Goal: Transaction & Acquisition: Purchase product/service

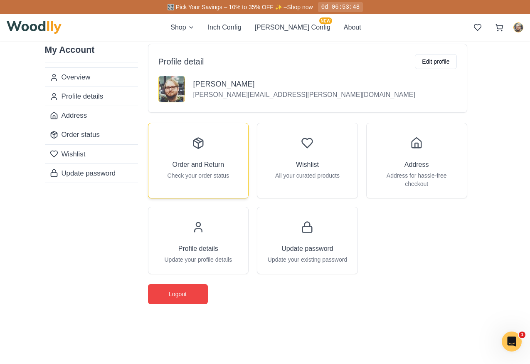
click at [196, 164] on h3 "Order and Return" at bounding box center [199, 165] width 52 height 10
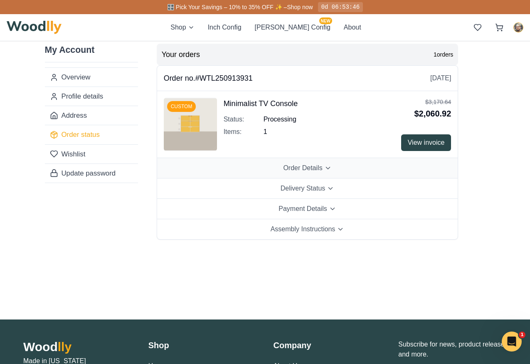
click at [226, 172] on button "Order Details" at bounding box center [307, 168] width 301 height 20
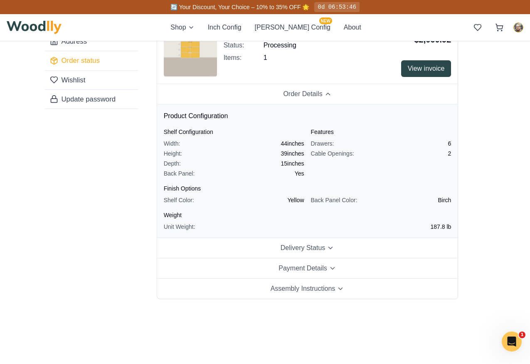
scroll to position [74, 0]
click at [249, 252] on button "Delivery Status" at bounding box center [307, 247] width 301 height 20
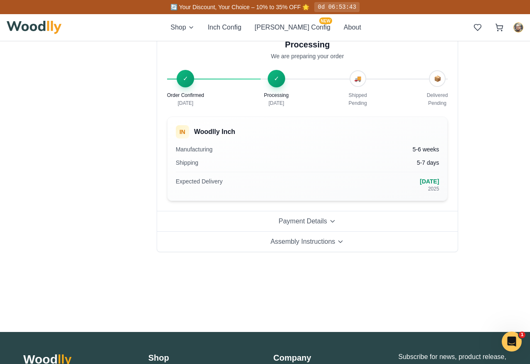
scroll to position [213, 0]
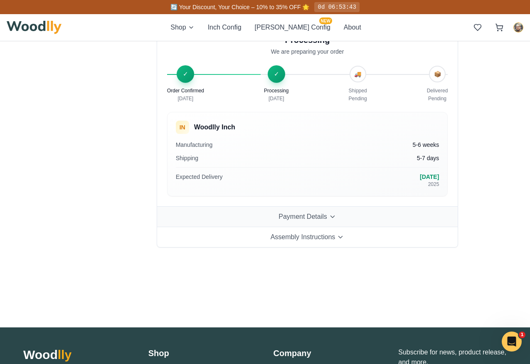
click at [298, 216] on span "Payment Details" at bounding box center [303, 217] width 49 height 10
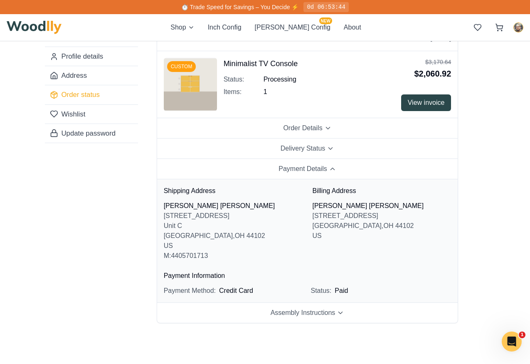
scroll to position [32, 0]
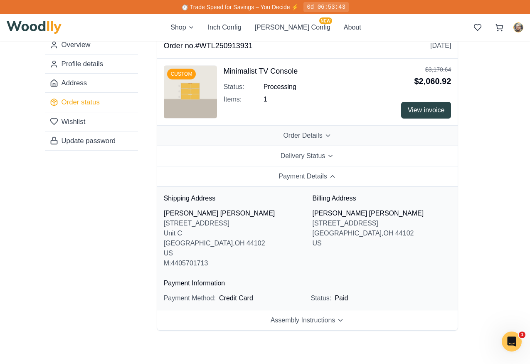
click at [307, 131] on span "Order Details" at bounding box center [302, 136] width 39 height 10
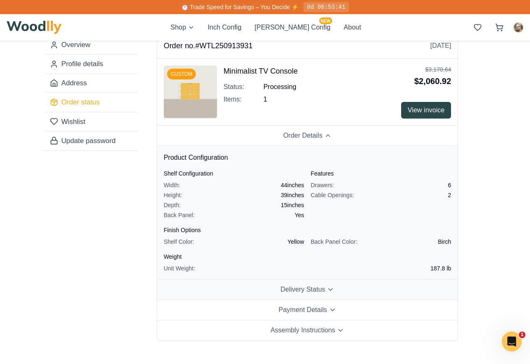
click at [316, 289] on span "Delivery Status" at bounding box center [303, 289] width 45 height 10
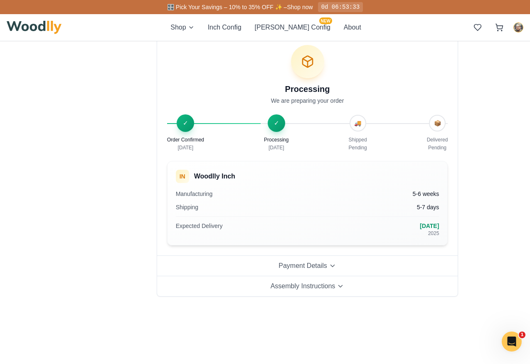
scroll to position [163, 0]
click at [316, 261] on button "Payment Details" at bounding box center [307, 267] width 301 height 20
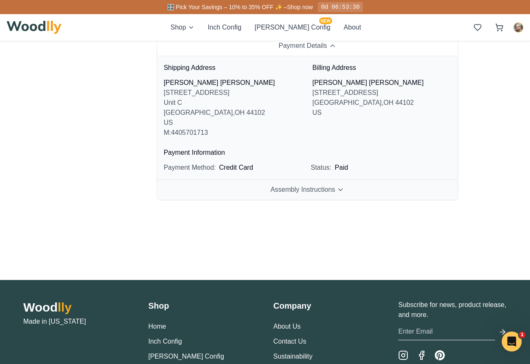
click at [317, 186] on span "Assembly Instructions" at bounding box center [303, 190] width 65 height 10
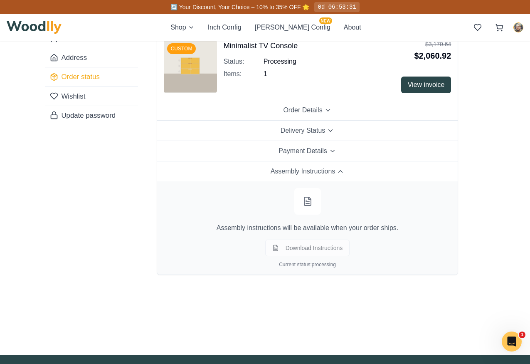
scroll to position [0, 0]
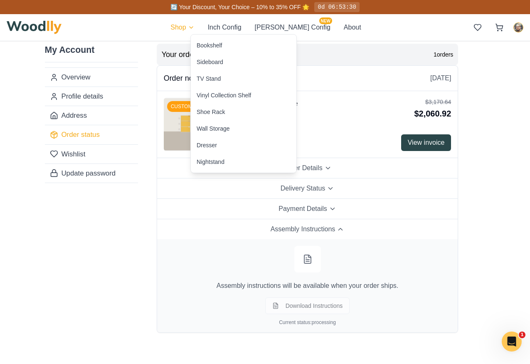
click at [203, 28] on html "🔄 Your Discount, Your Choice – 10% to 35% OFF 🌟 0d 06:53:30 Shop Inch Config Ce…" at bounding box center [265, 297] width 530 height 594
click at [240, 29] on html "🔄 Your Discount, Your Choice – 10% to 35% OFF 🌟 0d 06:53:27 Shop Inch Config Ce…" at bounding box center [265, 297] width 530 height 594
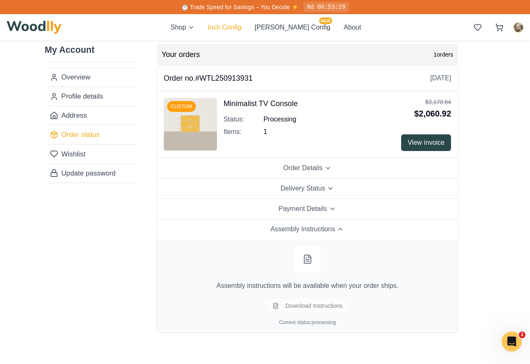
click at [242, 28] on button "Inch Config" at bounding box center [225, 27] width 34 height 10
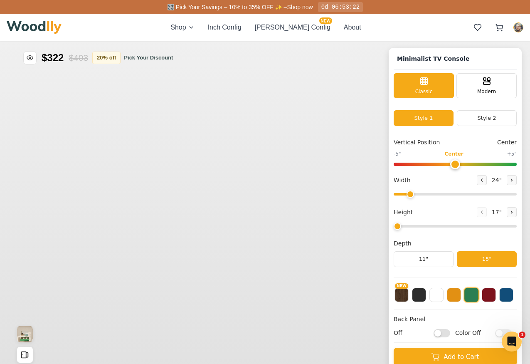
type input "63"
type input "2"
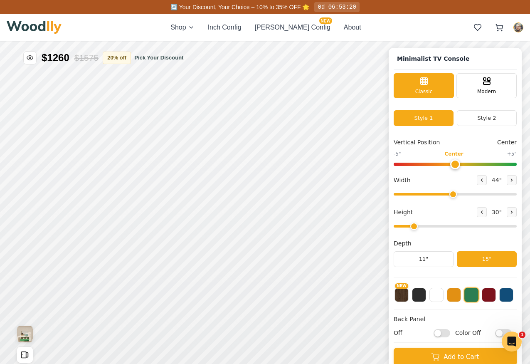
drag, startPoint x: 492, startPoint y: 196, endPoint x: 451, endPoint y: 193, distance: 40.4
type input "44"
click at [451, 193] on input "range" at bounding box center [455, 194] width 123 height 2
drag, startPoint x: 414, startPoint y: 227, endPoint x: 418, endPoint y: 227, distance: 4.6
click at [418, 227] on input "range" at bounding box center [455, 226] width 123 height 2
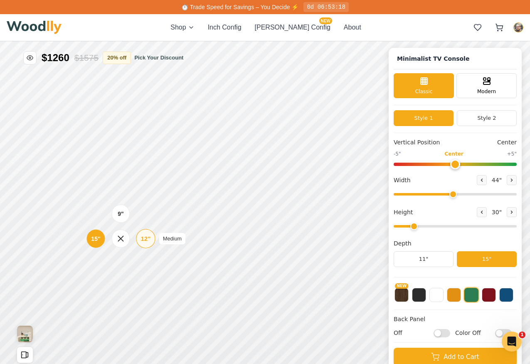
click at [141, 240] on div "12"" at bounding box center [146, 238] width 10 height 9
click at [140, 198] on div "12"" at bounding box center [143, 197] width 10 height 9
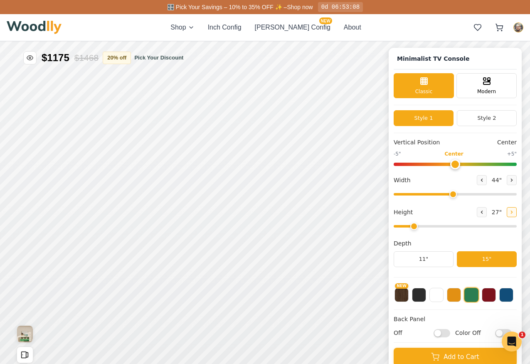
click at [510, 215] on button at bounding box center [512, 212] width 10 height 10
type input "3"
click at [266, 213] on icon at bounding box center [267, 213] width 10 height 10
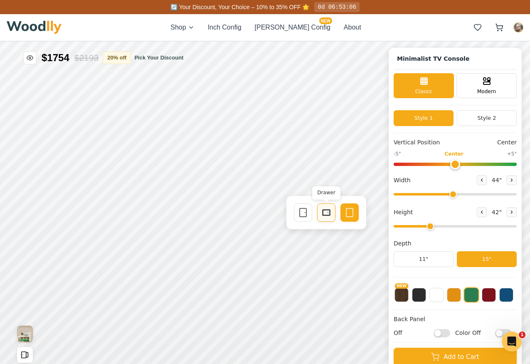
click at [326, 216] on icon at bounding box center [327, 213] width 10 height 10
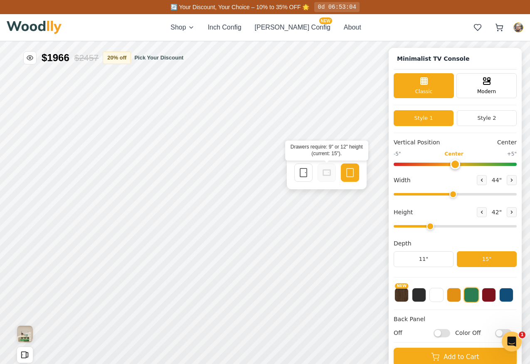
click at [325, 177] on icon at bounding box center [327, 173] width 10 height 10
click at [327, 173] on icon at bounding box center [327, 173] width 10 height 10
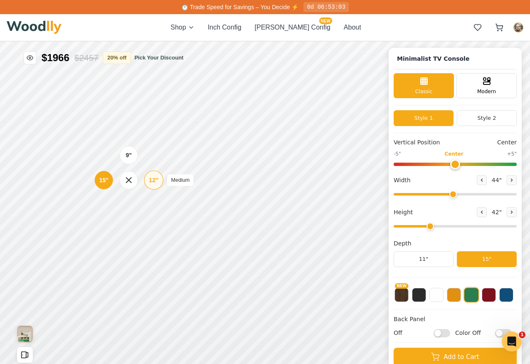
click at [154, 178] on div "12"" at bounding box center [154, 180] width 10 height 9
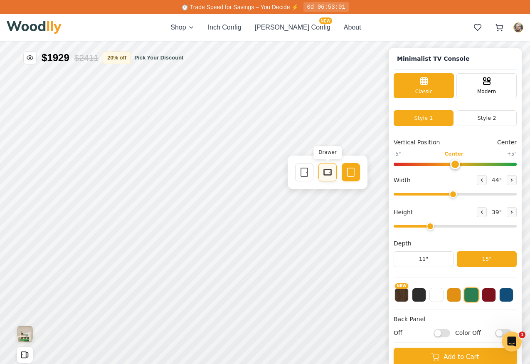
click at [326, 175] on rect at bounding box center [327, 172] width 7 height 5
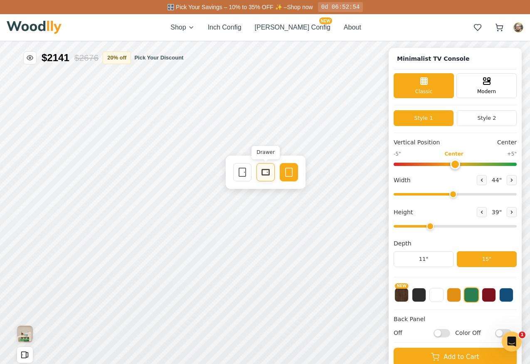
click at [269, 177] on icon at bounding box center [266, 172] width 10 height 10
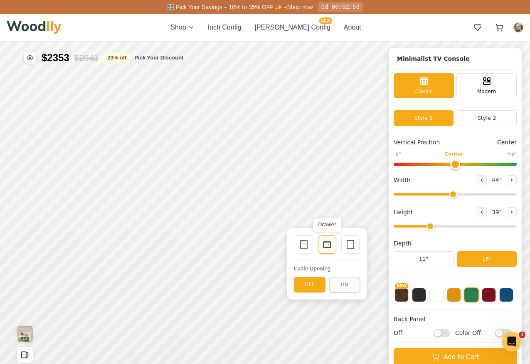
click at [324, 240] on icon at bounding box center [327, 245] width 10 height 10
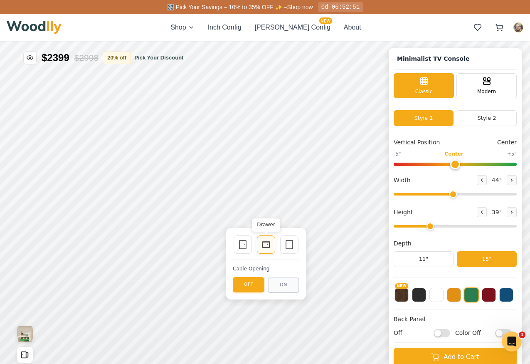
click at [268, 241] on icon at bounding box center [266, 245] width 10 height 10
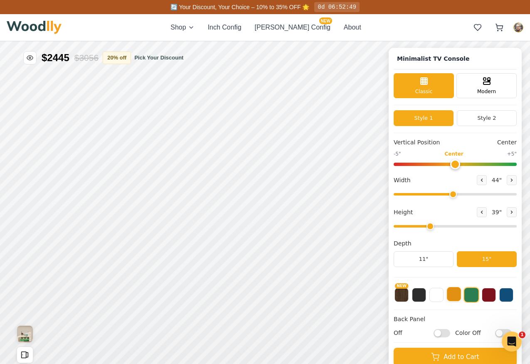
click at [454, 298] on button at bounding box center [454, 294] width 14 height 14
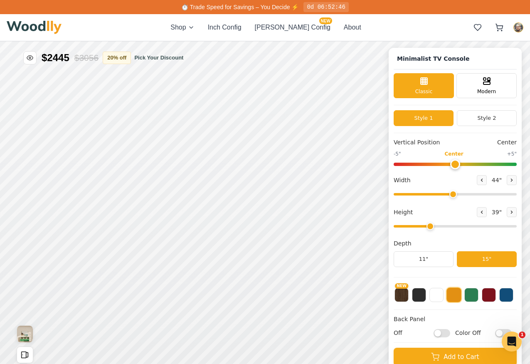
scroll to position [3, 0]
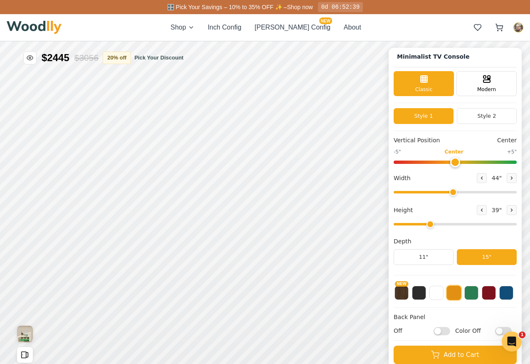
click at [438, 331] on input "Off" at bounding box center [442, 331] width 17 height 8
click at [438, 331] on input "On" at bounding box center [442, 331] width 17 height 8
click at [438, 331] on input "Off" at bounding box center [442, 331] width 17 height 8
checkbox input "true"
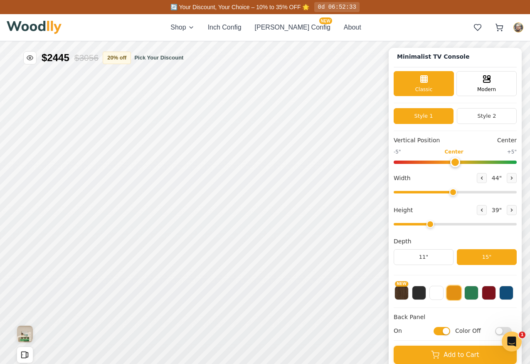
click at [499, 330] on input "Color Off" at bounding box center [503, 331] width 17 height 8
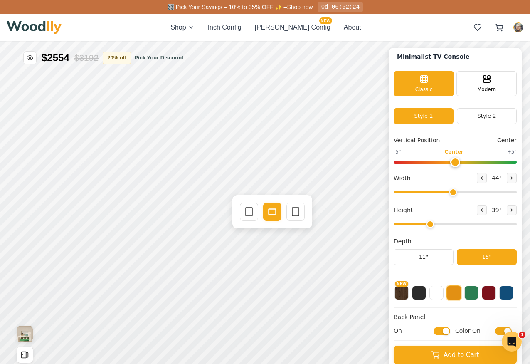
click at [499, 331] on input "Color On" at bounding box center [503, 331] width 17 height 8
click at [499, 331] on input "Color Off" at bounding box center [503, 331] width 17 height 8
click at [499, 331] on input "Color On" at bounding box center [503, 331] width 17 height 8
checkbox input "false"
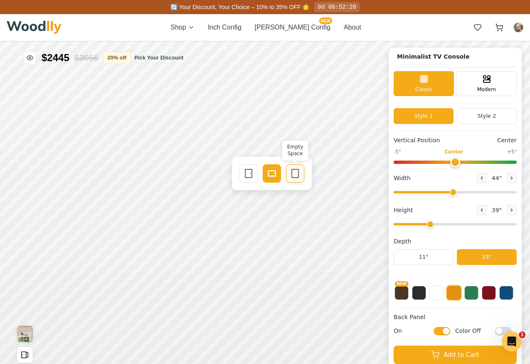
click at [299, 173] on icon at bounding box center [295, 173] width 10 height 10
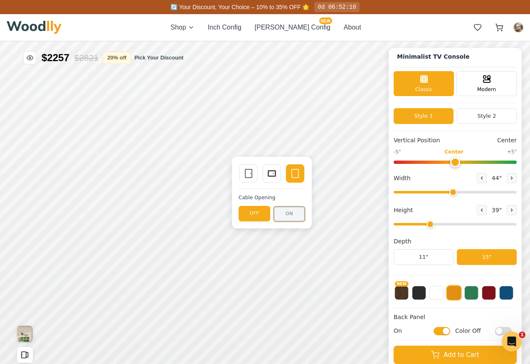
click at [284, 209] on button "ON" at bounding box center [290, 213] width 32 height 15
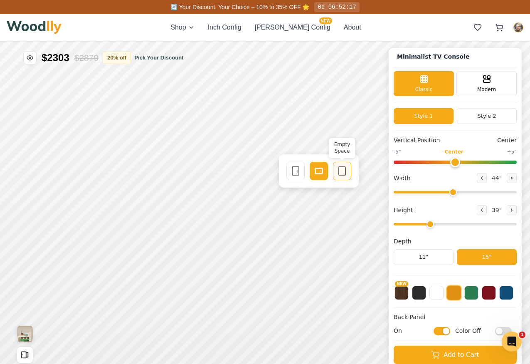
click at [343, 168] on icon at bounding box center [342, 171] width 10 height 10
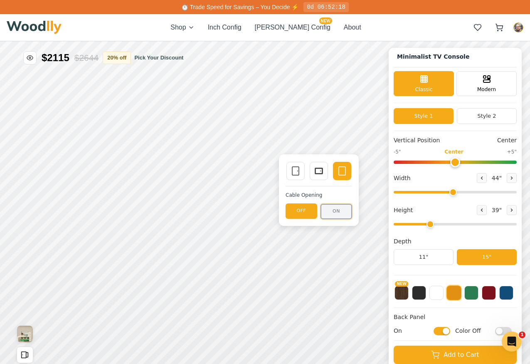
click at [331, 205] on button "ON" at bounding box center [337, 211] width 32 height 15
click at [319, 173] on rect at bounding box center [318, 171] width 7 height 6
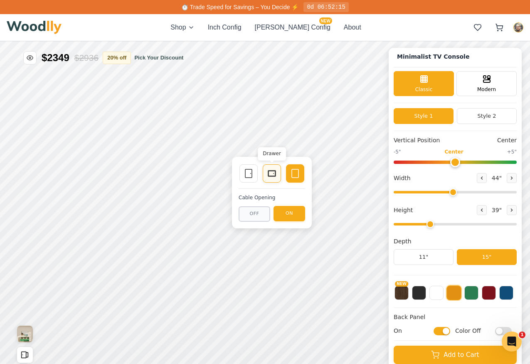
click at [268, 177] on icon at bounding box center [272, 173] width 10 height 10
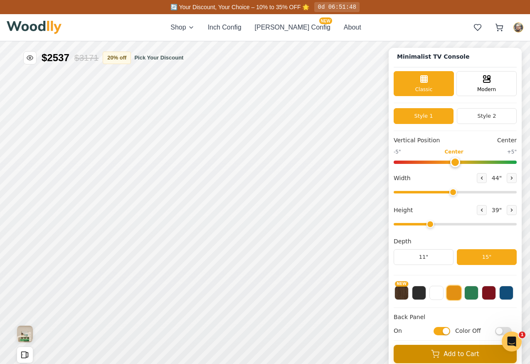
click at [449, 352] on button "Add to Cart" at bounding box center [455, 354] width 123 height 18
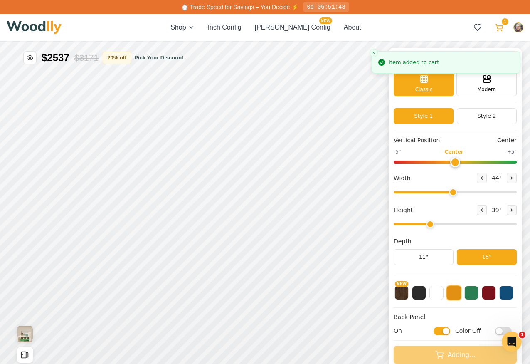
click at [498, 31] on circle at bounding box center [498, 30] width 1 height 1
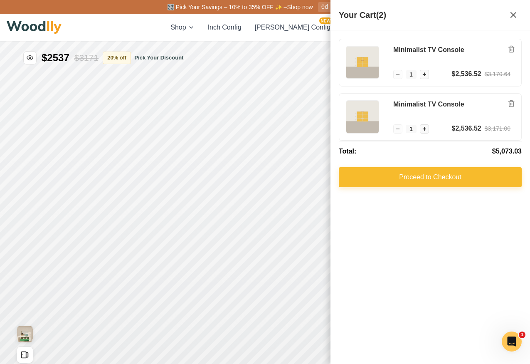
click at [406, 178] on button "Proceed to Checkout" at bounding box center [430, 177] width 183 height 20
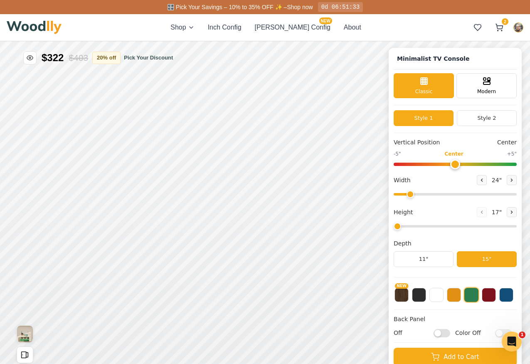
type input "63"
type input "2"
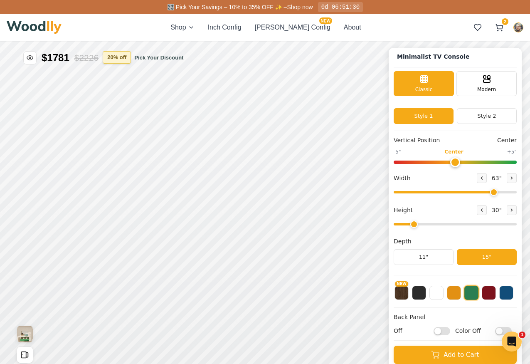
click at [121, 61] on button "20 % off" at bounding box center [117, 57] width 28 height 12
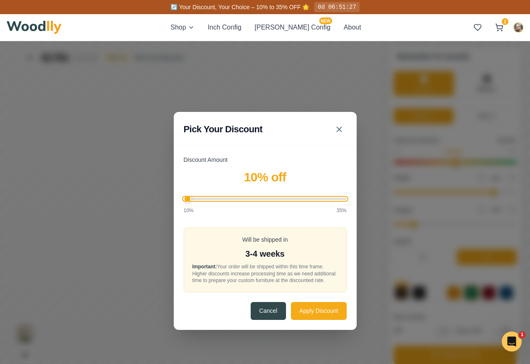
drag, startPoint x: 250, startPoint y: 197, endPoint x: 151, endPoint y: 180, distance: 101.3
type input "10"
click at [184, 198] on input "Discount Amount" at bounding box center [265, 199] width 163 height 2
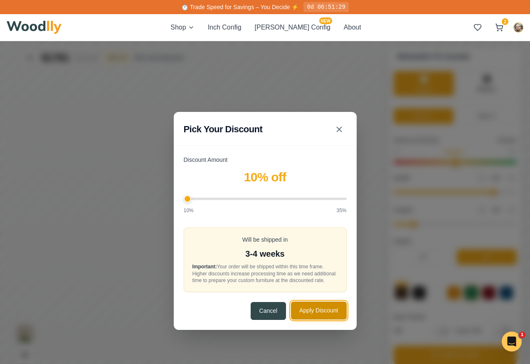
click at [309, 308] on button "Apply Discount" at bounding box center [318, 311] width 55 height 18
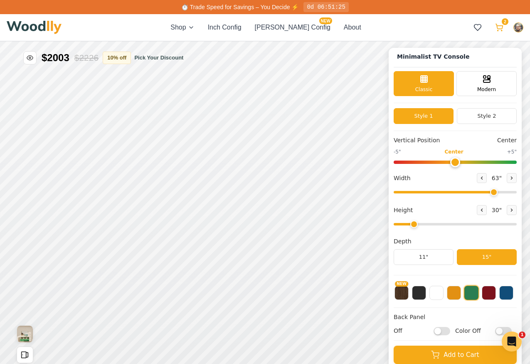
click at [499, 29] on icon at bounding box center [499, 26] width 7 height 5
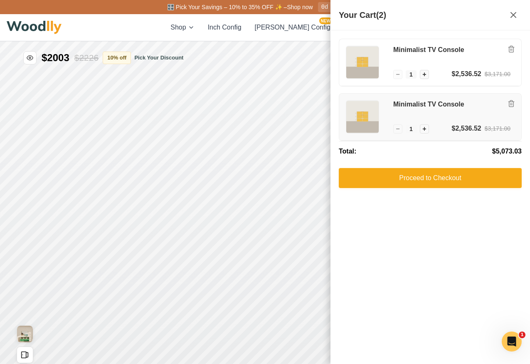
click at [354, 121] on img at bounding box center [362, 117] width 32 height 32
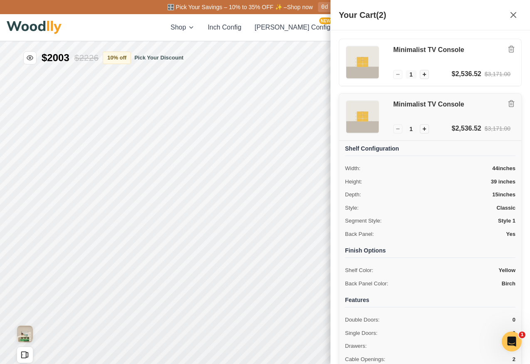
click at [354, 121] on img at bounding box center [362, 117] width 32 height 32
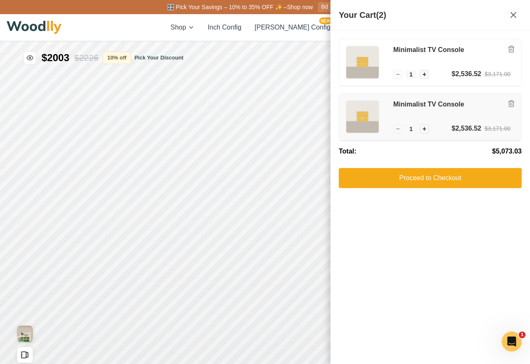
click at [354, 121] on img at bounding box center [362, 117] width 32 height 32
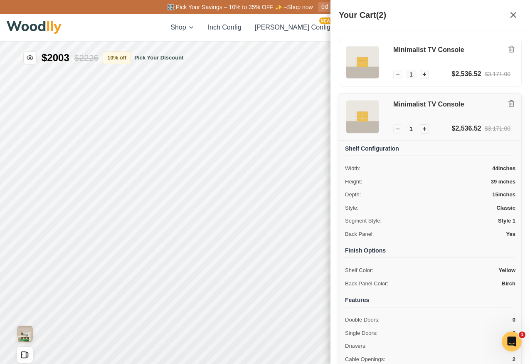
click at [354, 121] on img at bounding box center [362, 117] width 32 height 32
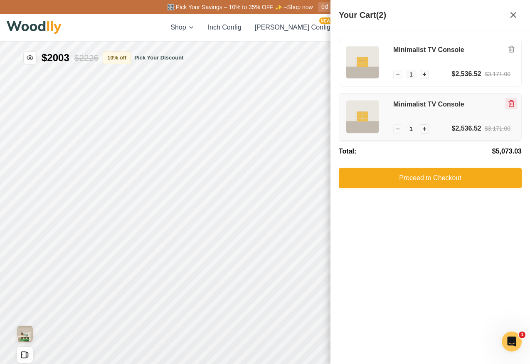
click at [509, 102] on icon "Remove item" at bounding box center [511, 103] width 7 height 7
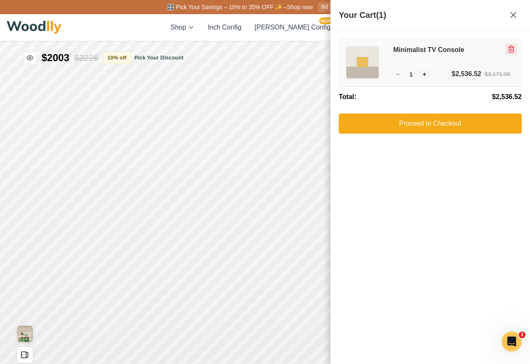
click at [514, 51] on icon "Remove item" at bounding box center [511, 48] width 7 height 7
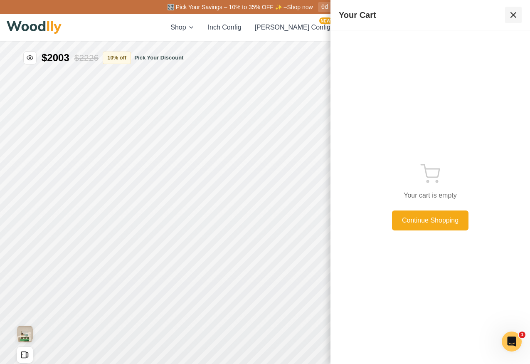
click at [517, 16] on icon at bounding box center [514, 15] width 10 height 10
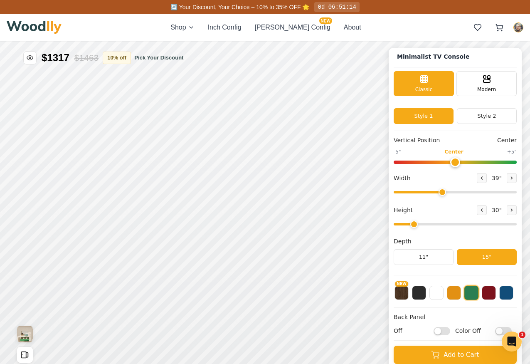
drag, startPoint x: 493, startPoint y: 190, endPoint x: 442, endPoint y: 190, distance: 51.6
click at [442, 191] on input "range" at bounding box center [455, 192] width 123 height 2
click at [411, 223] on input "range" at bounding box center [455, 224] width 123 height 2
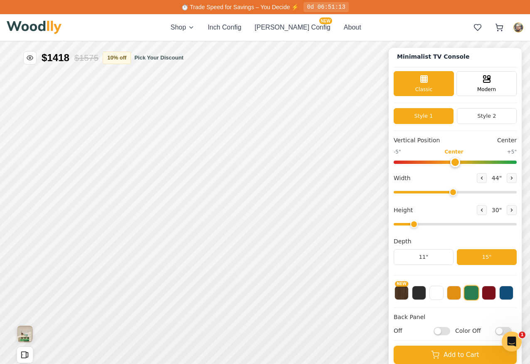
drag, startPoint x: 439, startPoint y: 189, endPoint x: 451, endPoint y: 190, distance: 12.1
type input "44"
click at [451, 191] on input "range" at bounding box center [455, 192] width 123 height 2
click at [148, 237] on div "12"" at bounding box center [146, 237] width 10 height 9
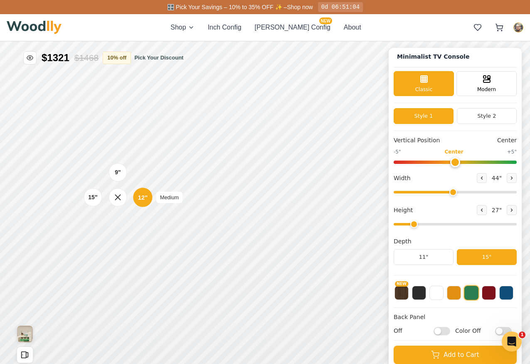
click at [145, 195] on div "12"" at bounding box center [143, 197] width 10 height 9
click at [510, 208] on icon at bounding box center [512, 210] width 5 height 5
type input "3"
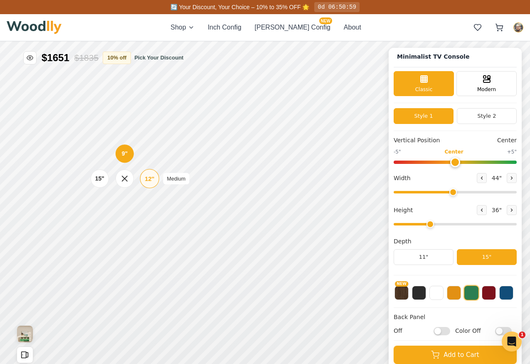
click at [143, 178] on div "12" Medium" at bounding box center [149, 178] width 19 height 19
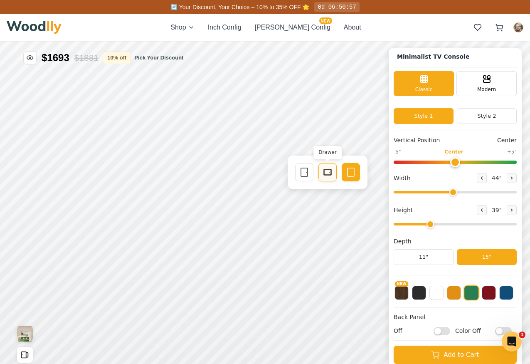
click at [330, 168] on icon at bounding box center [328, 172] width 10 height 10
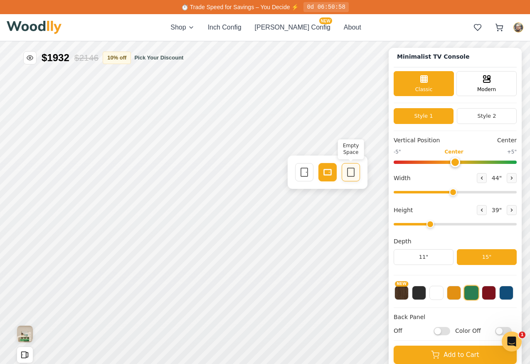
click at [349, 169] on icon at bounding box center [351, 172] width 10 height 10
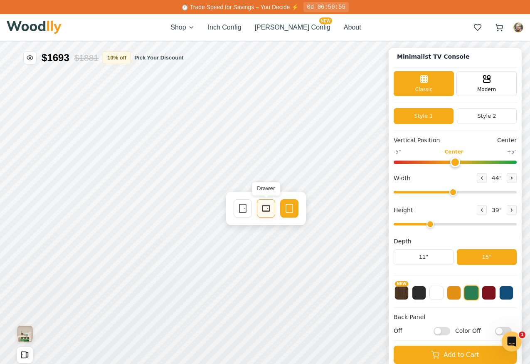
click at [263, 210] on rect at bounding box center [266, 208] width 7 height 5
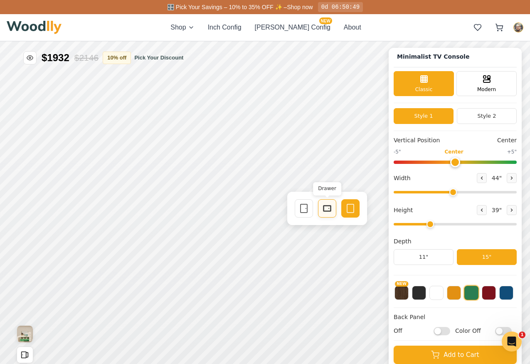
click at [325, 209] on icon at bounding box center [327, 208] width 10 height 10
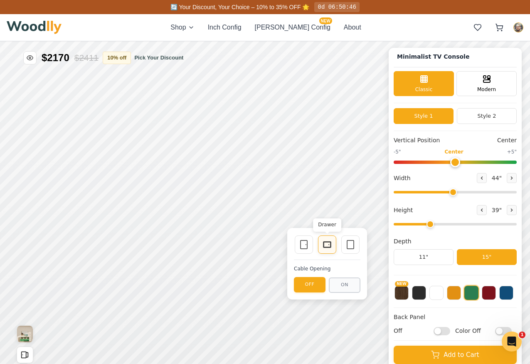
click at [324, 242] on rect at bounding box center [327, 245] width 7 height 6
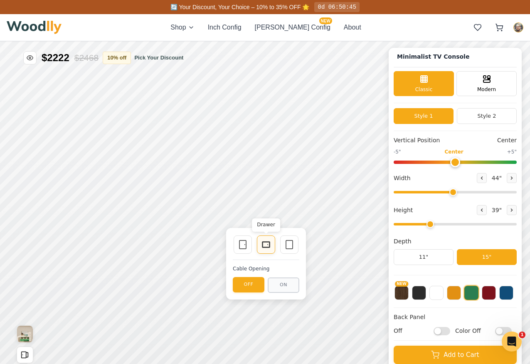
click at [268, 240] on icon at bounding box center [266, 245] width 10 height 10
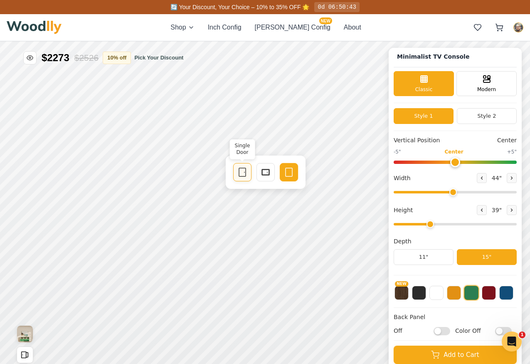
click at [240, 169] on icon at bounding box center [242, 172] width 10 height 10
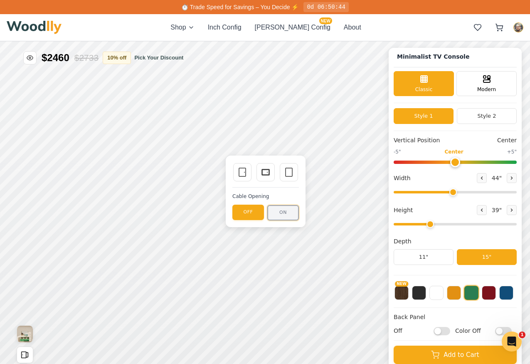
click at [275, 214] on button "ON" at bounding box center [283, 212] width 32 height 15
click at [262, 172] on rect at bounding box center [265, 172] width 7 height 5
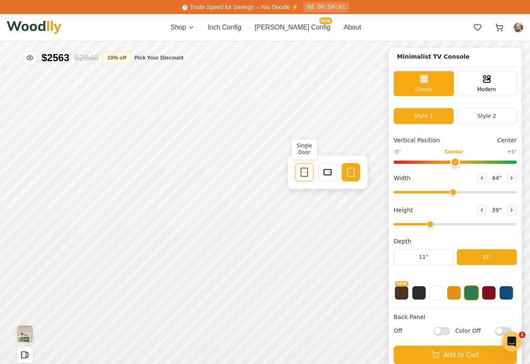
click at [311, 172] on div "Single Door" at bounding box center [304, 172] width 18 height 18
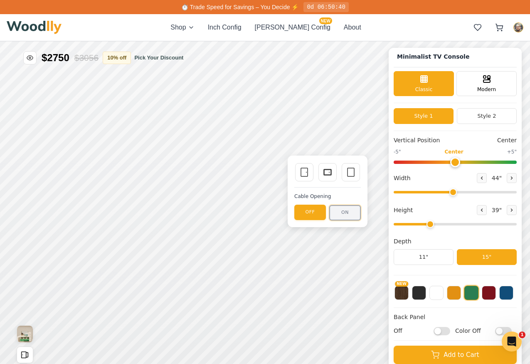
click at [338, 207] on button "ON" at bounding box center [345, 212] width 32 height 15
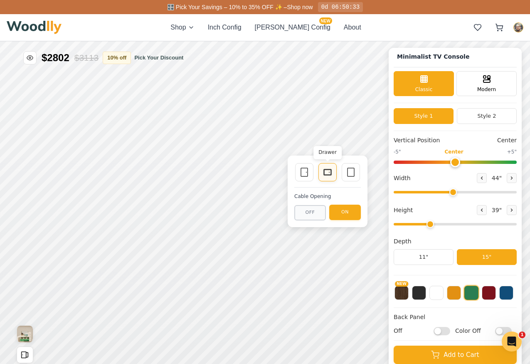
click at [329, 173] on icon at bounding box center [328, 172] width 10 height 10
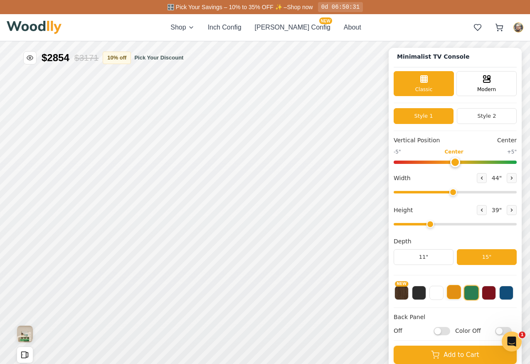
click at [456, 294] on button at bounding box center [454, 292] width 14 height 14
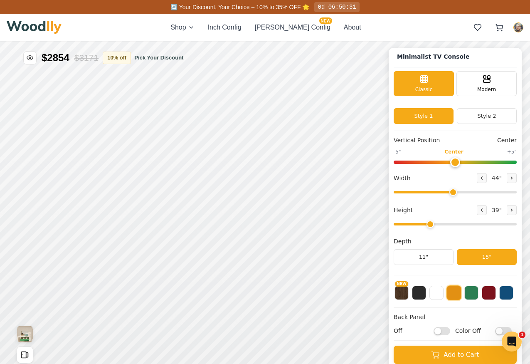
click at [440, 330] on input "Off" at bounding box center [442, 331] width 17 height 8
checkbox input "true"
click at [499, 328] on input "Color Off" at bounding box center [503, 331] width 17 height 8
click at [501, 326] on div "Back Panel On Color On" at bounding box center [455, 327] width 123 height 28
click at [501, 330] on input "Color On" at bounding box center [503, 331] width 17 height 8
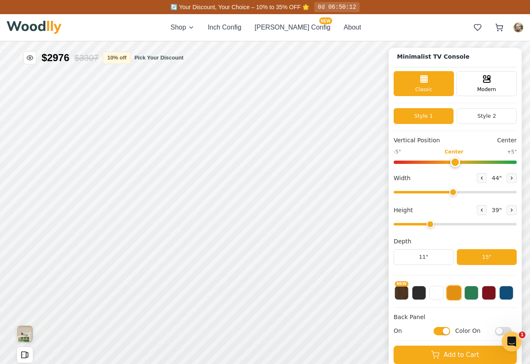
checkbox input "false"
click at [127, 57] on button "10 % off" at bounding box center [117, 57] width 28 height 12
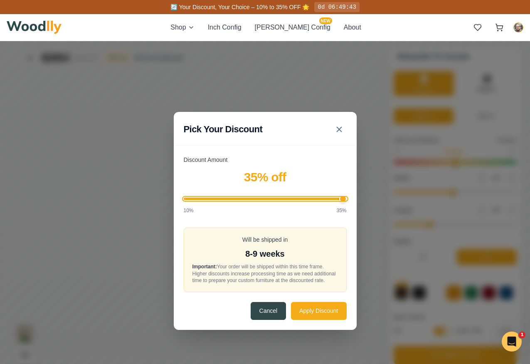
drag, startPoint x: 188, startPoint y: 196, endPoint x: 354, endPoint y: 191, distance: 166.0
type input "35"
click at [347, 198] on input "Discount Amount" at bounding box center [265, 199] width 163 height 2
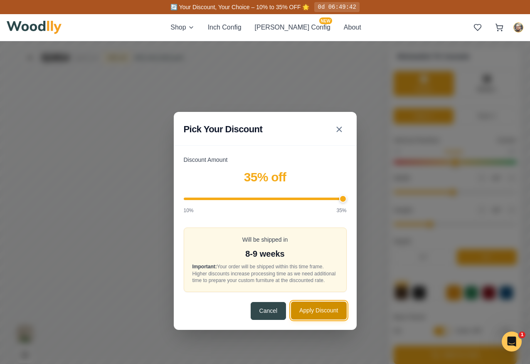
click at [313, 317] on button "Apply Discount" at bounding box center [318, 311] width 55 height 18
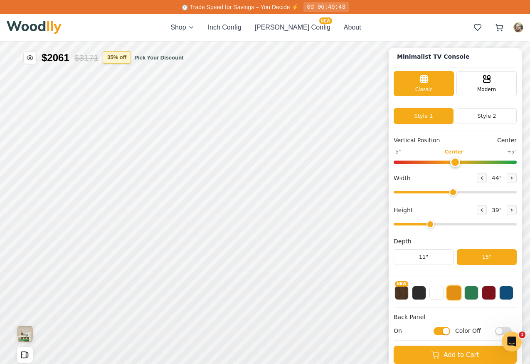
click at [128, 55] on button "35 % off" at bounding box center [117, 57] width 28 height 12
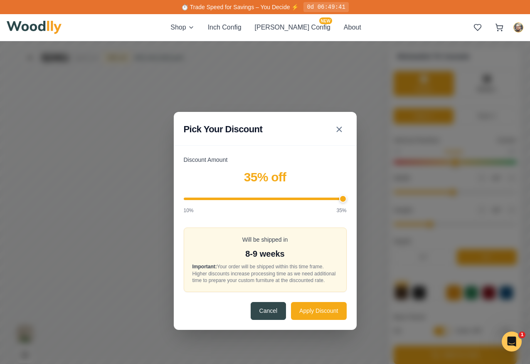
drag, startPoint x: 347, startPoint y: 197, endPoint x: 170, endPoint y: 192, distance: 177.2
click at [170, 192] on div "Pick Your Discount Discount Amount 35 % off 10% 35% Will be shipped in 8-9 week…" at bounding box center [265, 220] width 530 height 359
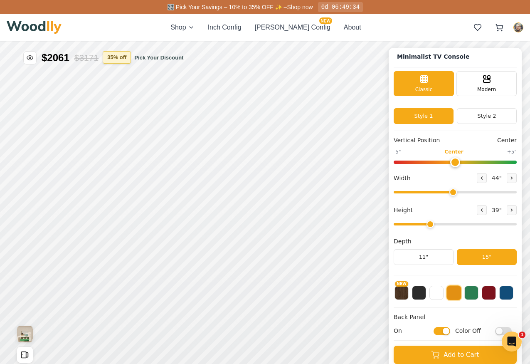
click at [126, 55] on button "35 % off" at bounding box center [117, 57] width 28 height 12
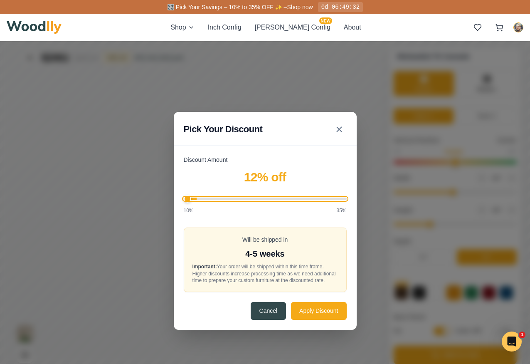
drag, startPoint x: 341, startPoint y: 195, endPoint x: 186, endPoint y: 195, distance: 154.7
type input "10"
click at [186, 198] on input "Discount Amount" at bounding box center [265, 199] width 163 height 2
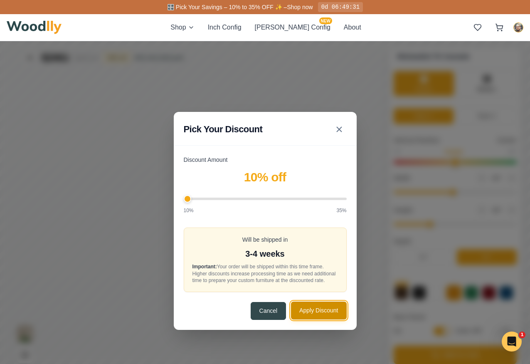
click at [314, 314] on button "Apply Discount" at bounding box center [318, 311] width 55 height 18
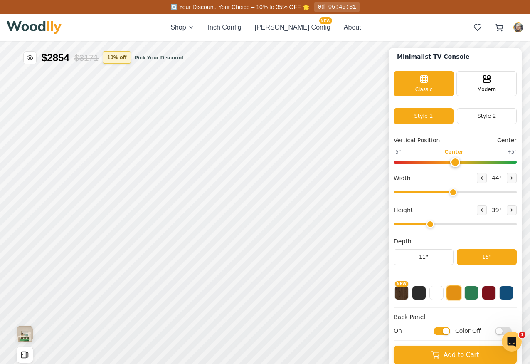
click at [127, 57] on button "10 % off" at bounding box center [117, 57] width 28 height 12
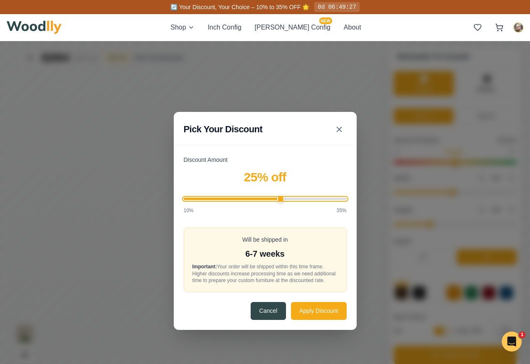
drag, startPoint x: 190, startPoint y: 196, endPoint x: 280, endPoint y: 197, distance: 89.4
type input "25"
click at [280, 198] on input "Discount Amount" at bounding box center [265, 199] width 163 height 2
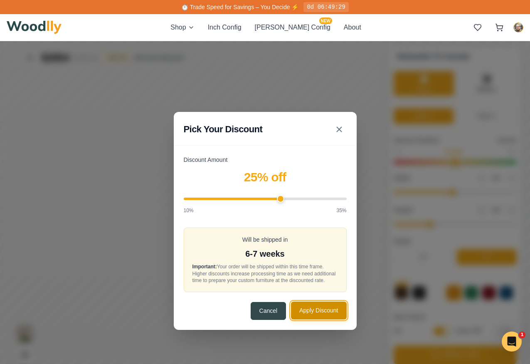
click at [314, 319] on button "Apply Discount" at bounding box center [318, 311] width 55 height 18
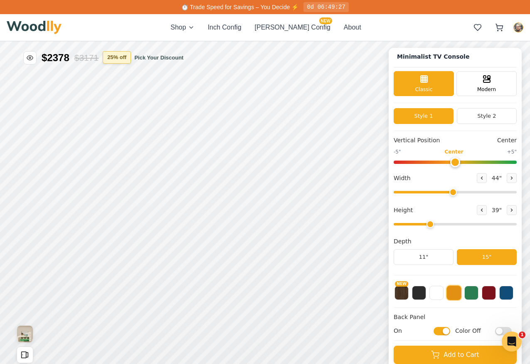
click at [129, 60] on button "25 % off" at bounding box center [117, 57] width 28 height 12
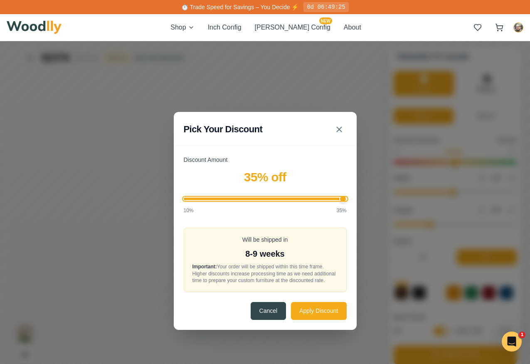
drag, startPoint x: 281, startPoint y: 197, endPoint x: 353, endPoint y: 198, distance: 72.0
type input "35"
click at [347, 198] on input "Discount Amount" at bounding box center [265, 199] width 163 height 2
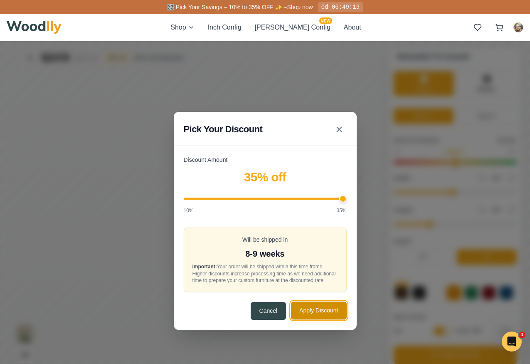
click at [304, 311] on button "Apply Discount" at bounding box center [318, 311] width 55 height 18
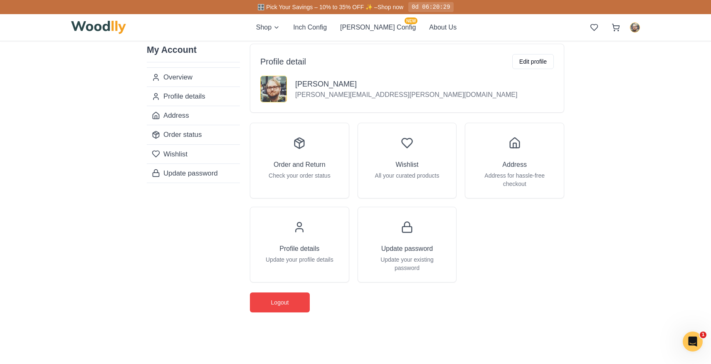
click at [304, 166] on h3 "Order and Return" at bounding box center [300, 165] width 52 height 10
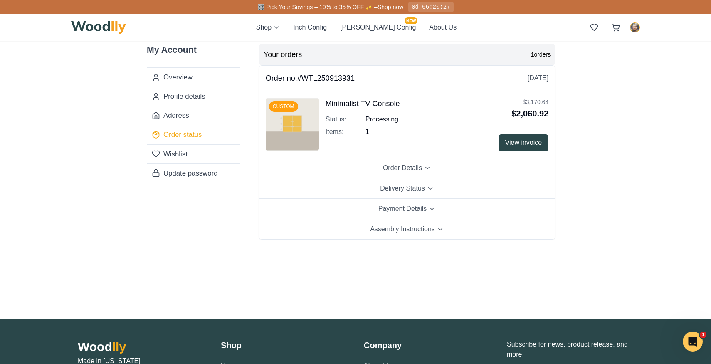
click at [308, 127] on img at bounding box center [292, 124] width 53 height 53
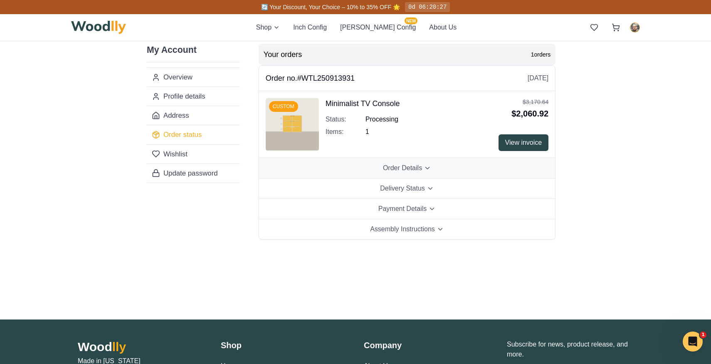
click at [378, 168] on button "Order Details" at bounding box center [407, 168] width 296 height 20
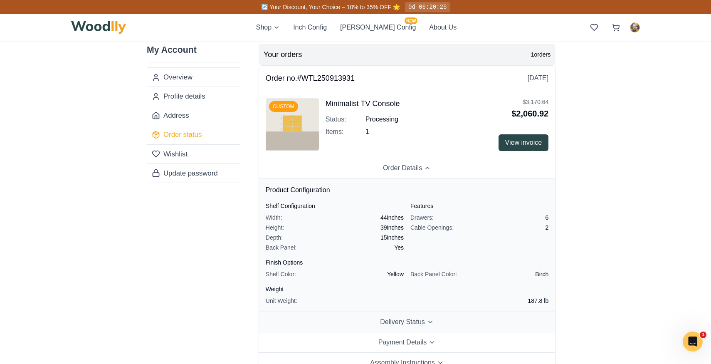
click at [385, 319] on span "Delivery Status" at bounding box center [402, 322] width 45 height 10
